Goal: Task Accomplishment & Management: Manage account settings

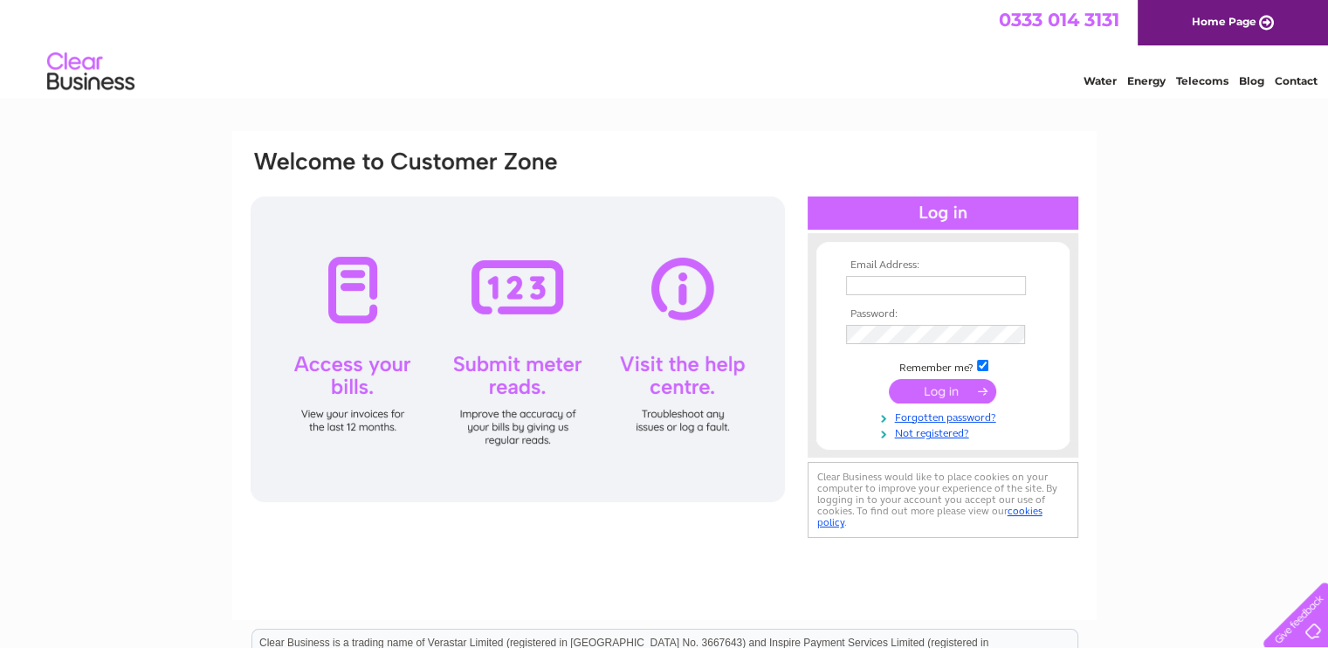
type input "hazeldenrosettes@hotmail.co.uk"
click at [940, 390] on input "submit" at bounding box center [942, 391] width 107 height 24
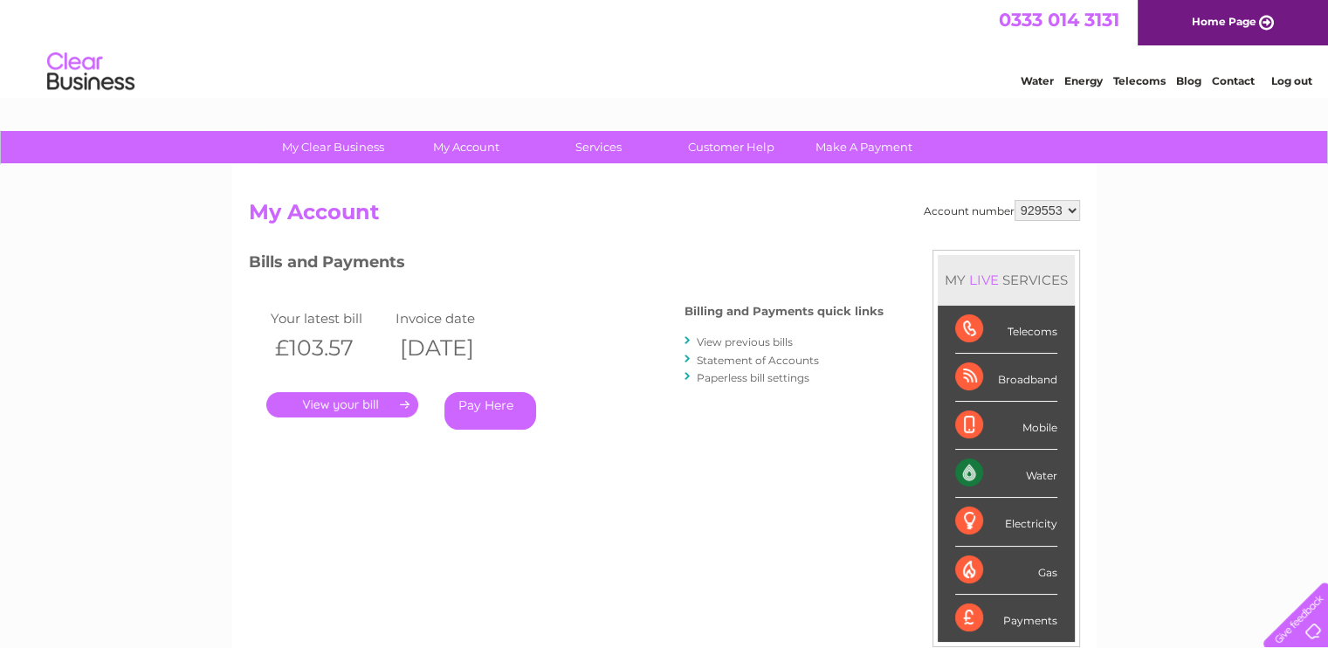
click at [770, 336] on link "View previous bills" at bounding box center [745, 341] width 96 height 13
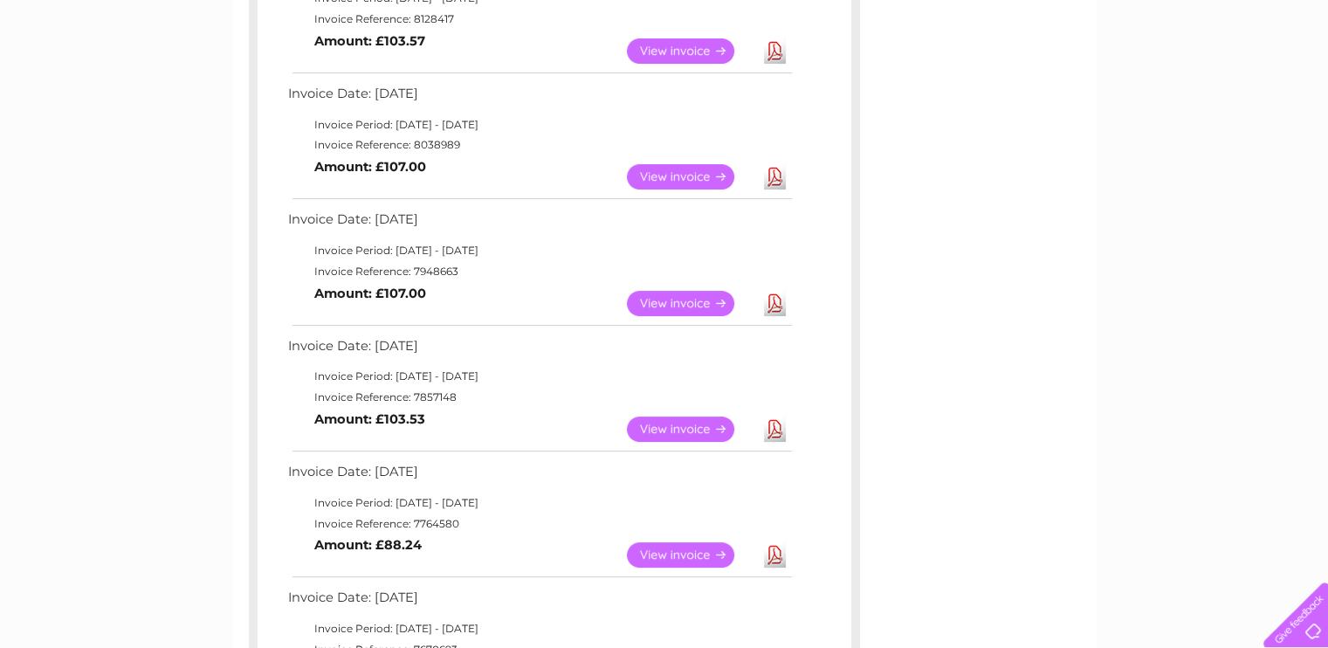
scroll to position [373, 0]
click at [678, 430] on link "View" at bounding box center [691, 428] width 128 height 25
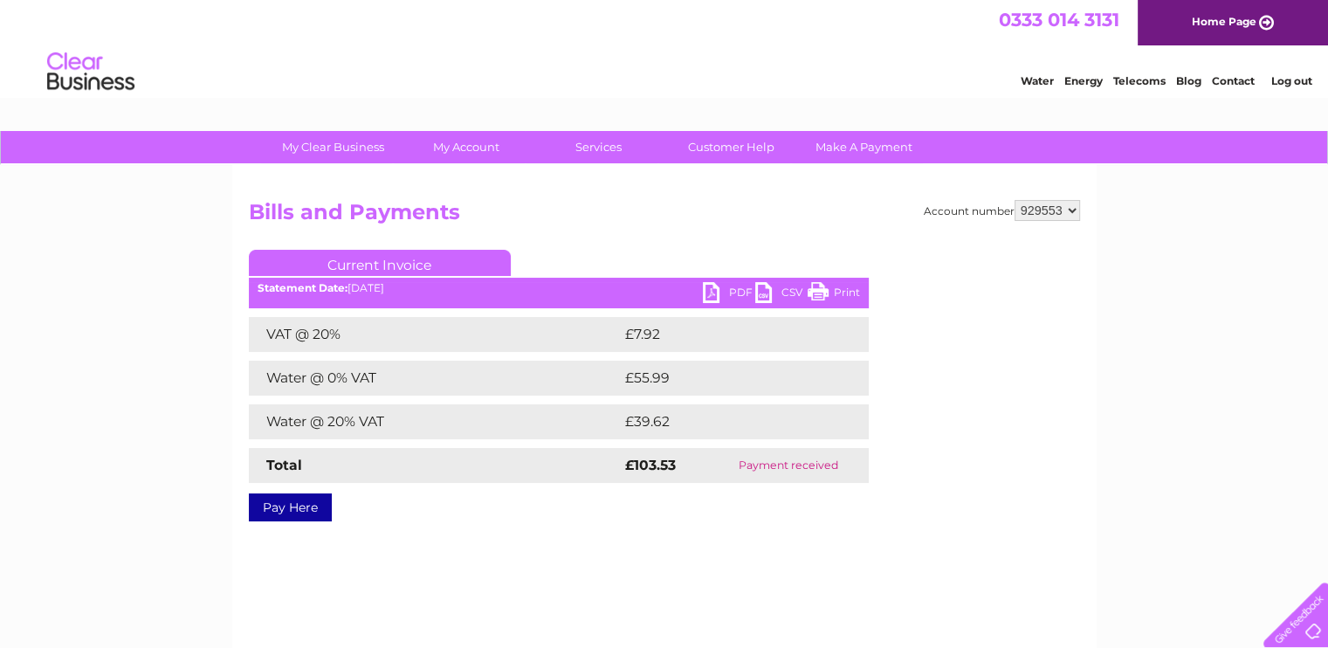
click at [821, 293] on link "Print" at bounding box center [834, 294] width 52 height 25
click at [819, 291] on link "Print" at bounding box center [834, 294] width 52 height 25
drag, startPoint x: 828, startPoint y: 287, endPoint x: 119, endPoint y: 546, distance: 754.6
click at [828, 287] on link "Print" at bounding box center [834, 294] width 52 height 25
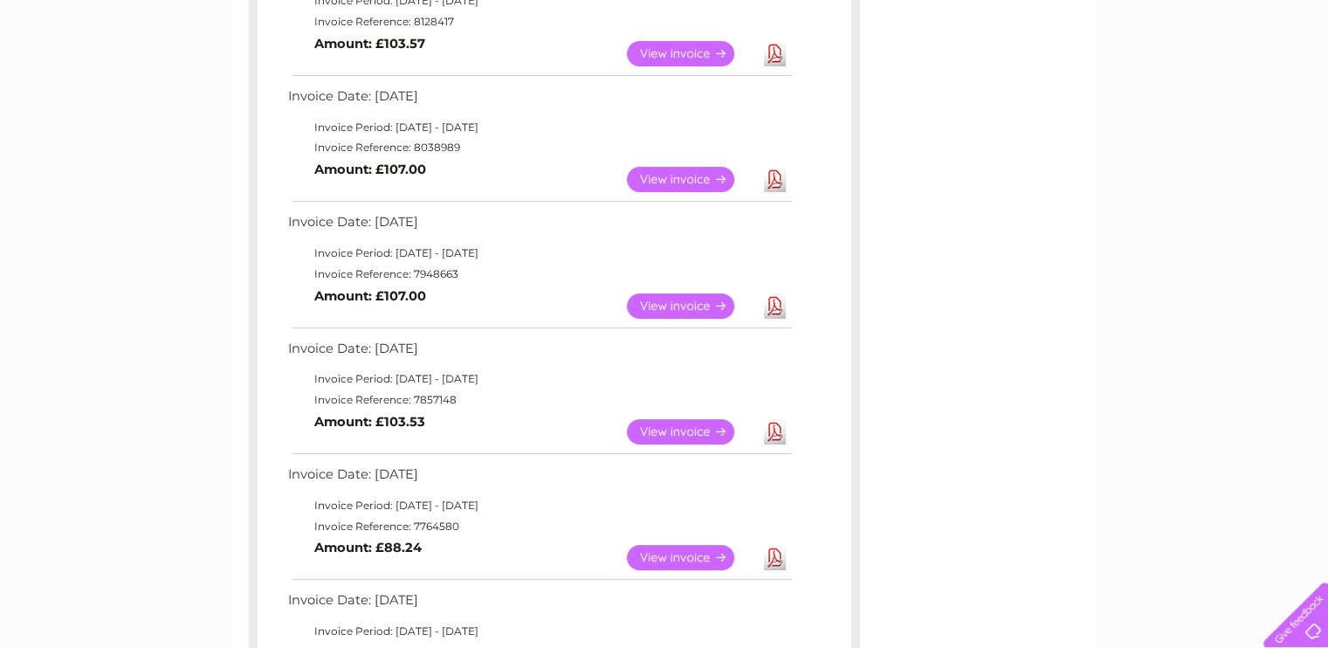
click at [671, 301] on link "View" at bounding box center [691, 305] width 128 height 25
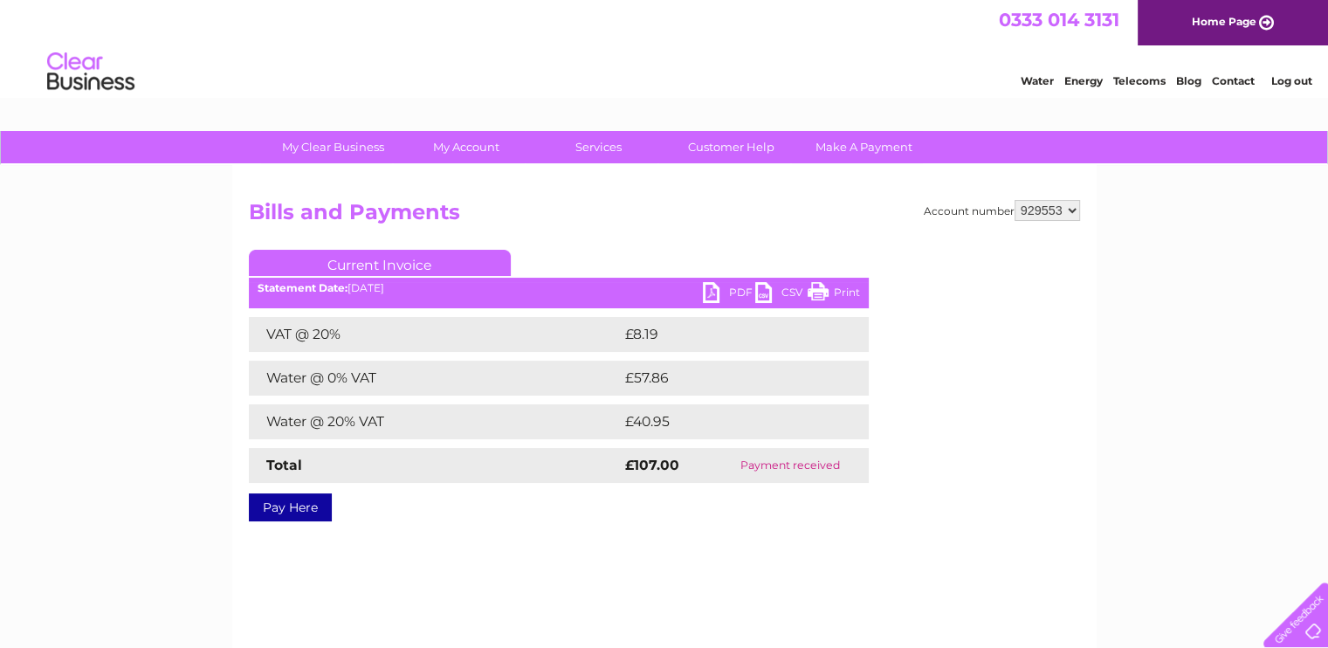
click at [832, 290] on link "Print" at bounding box center [834, 294] width 52 height 25
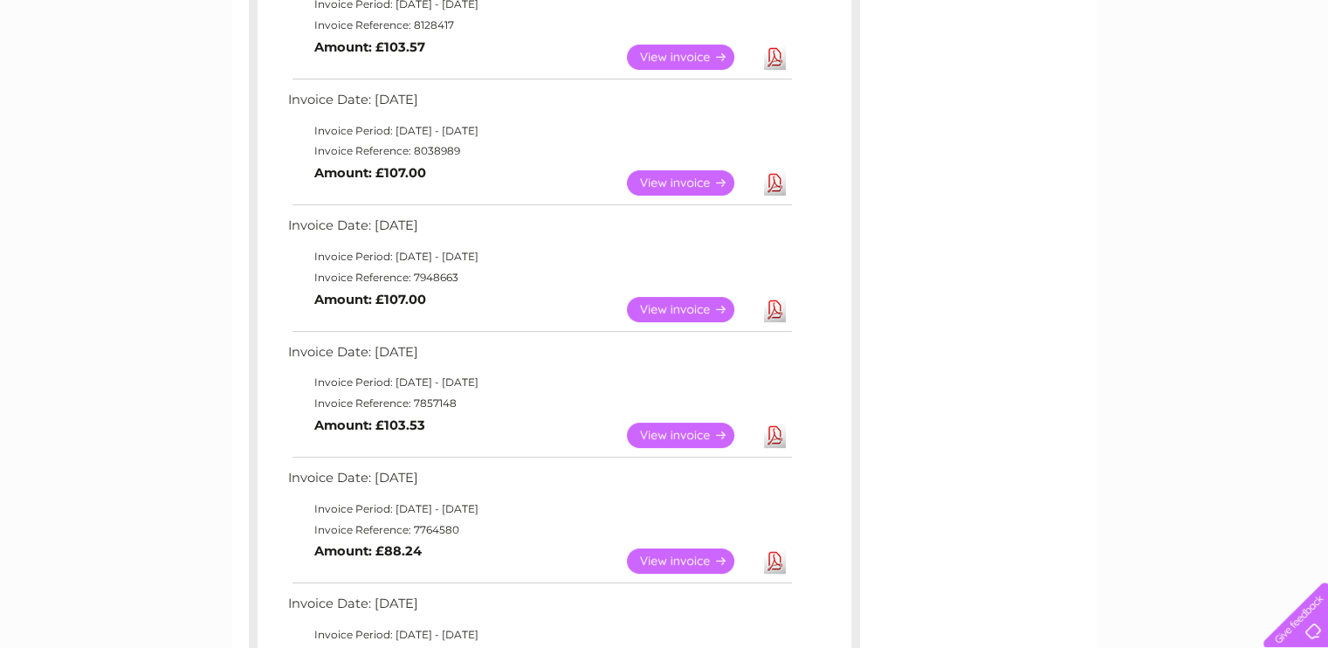
click at [664, 176] on link "View" at bounding box center [691, 182] width 128 height 25
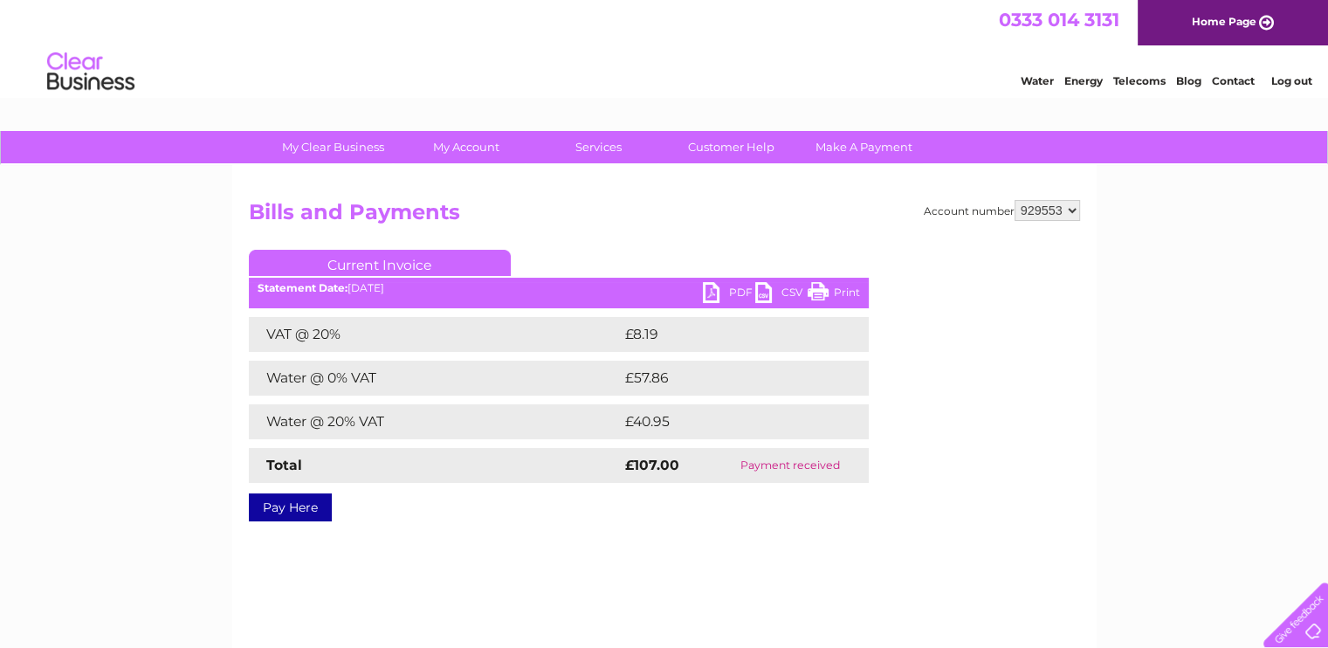
click at [829, 298] on link "Print" at bounding box center [834, 294] width 52 height 25
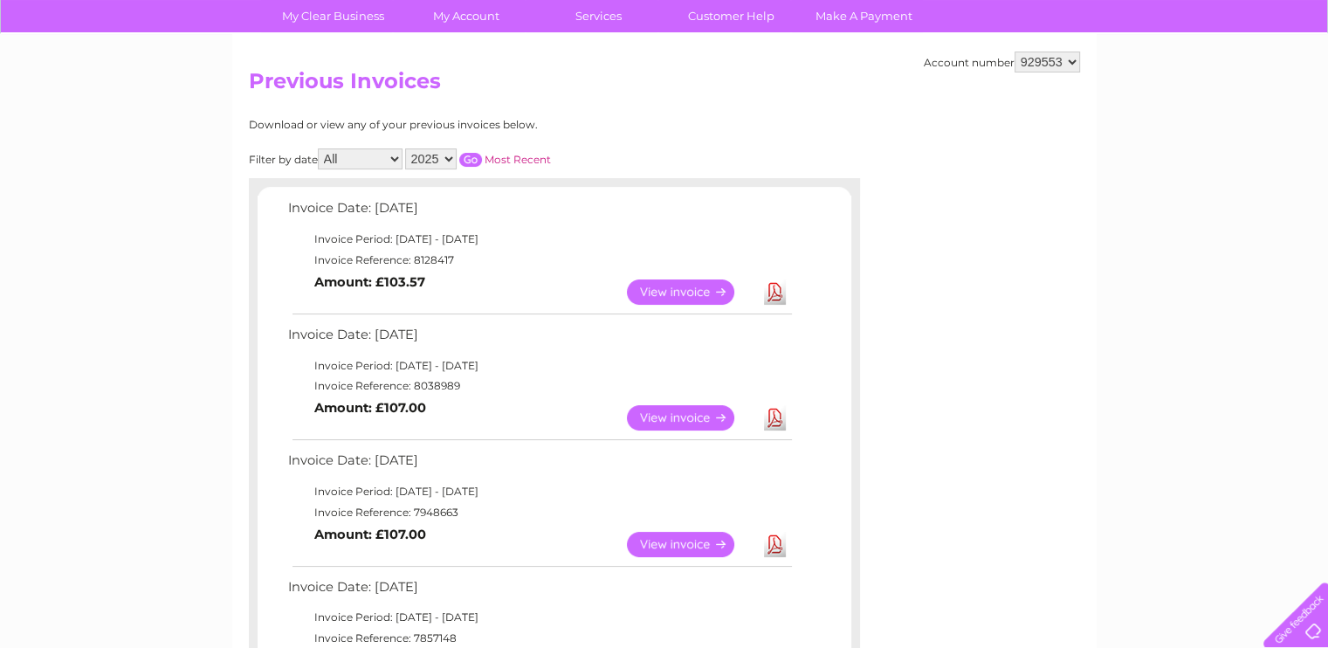
scroll to position [132, 0]
